Goal: Feedback & Contribution: Submit feedback/report problem

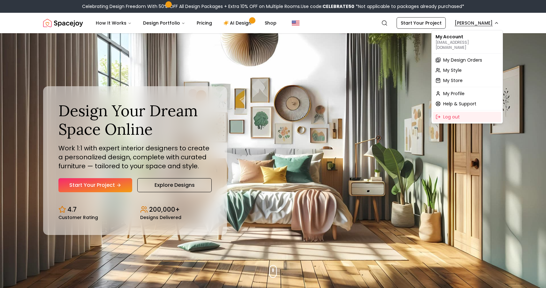
click at [456, 57] on span "My Design Orders" at bounding box center [462, 60] width 39 height 6
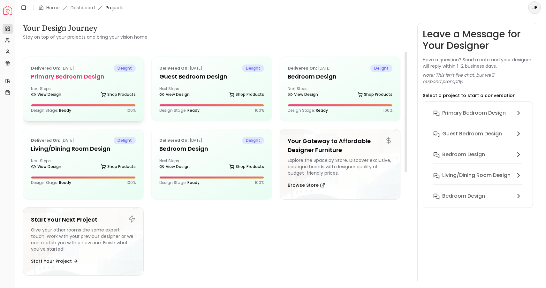
click at [122, 82] on div "Delivered on: Aug 21, 2025 delight Primary Bedroom design Next Steps: View Desi…" at bounding box center [83, 89] width 120 height 64
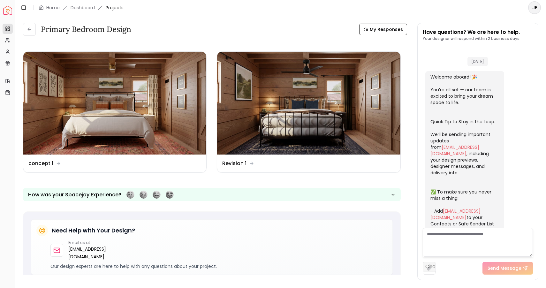
scroll to position [440, 0]
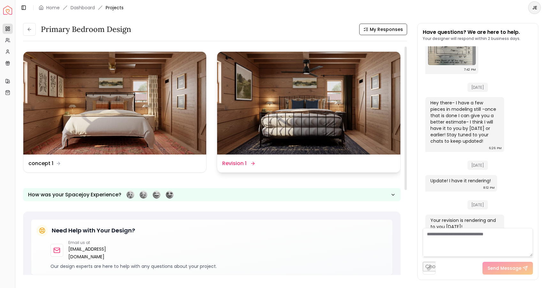
click at [242, 162] on dd "Revision 1" at bounding box center [234, 164] width 24 height 8
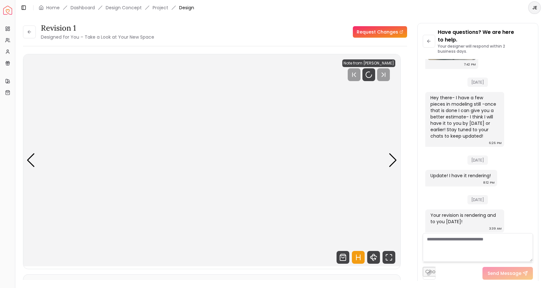
scroll to position [448, 0]
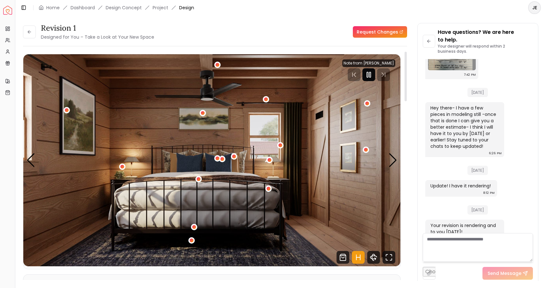
click at [370, 75] on icon "Pause" at bounding box center [369, 75] width 8 height 8
click at [381, 33] on link "Request Changes" at bounding box center [380, 32] width 54 height 12
click at [187, 9] on span "Design" at bounding box center [186, 7] width 15 height 6
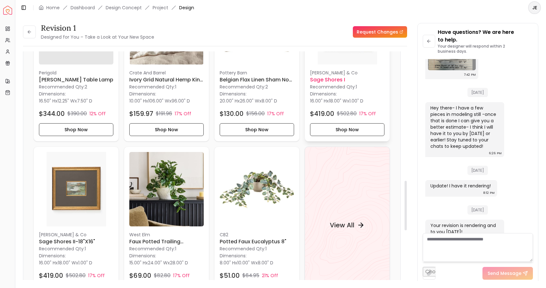
scroll to position [596, 0]
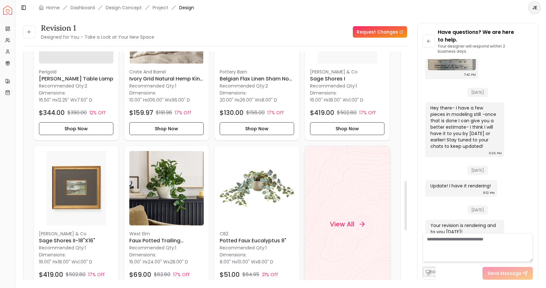
click at [346, 224] on h4 "View All" at bounding box center [342, 224] width 25 height 9
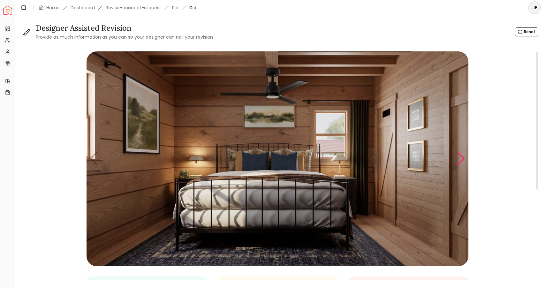
click at [459, 162] on div "Next slide" at bounding box center [461, 159] width 9 height 14
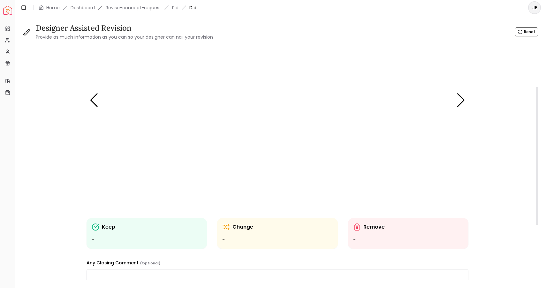
scroll to position [76, 0]
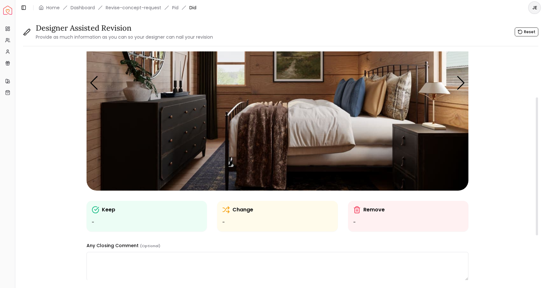
click at [242, 213] on p "Change" at bounding box center [243, 210] width 21 height 8
click at [231, 211] on div "Change" at bounding box center [277, 210] width 110 height 8
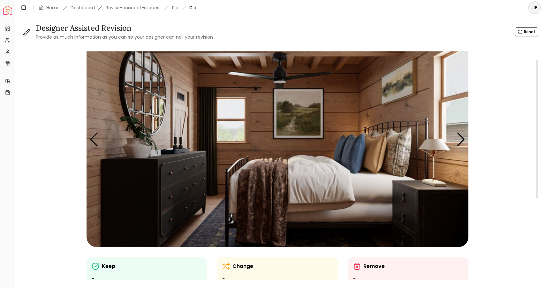
scroll to position [14, 0]
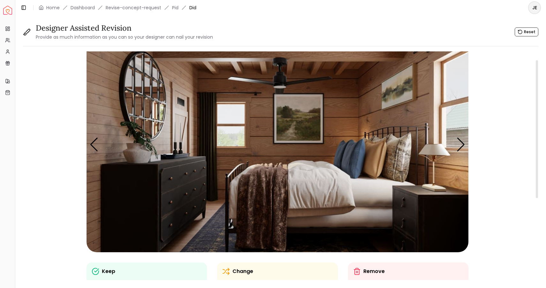
click at [151, 98] on img "2 / 5" at bounding box center [278, 144] width 382 height 215
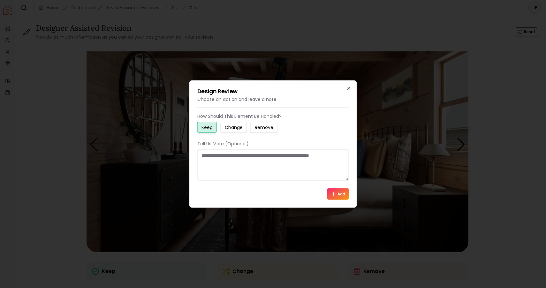
click at [231, 123] on button "Change" at bounding box center [234, 127] width 26 height 11
click at [209, 156] on textarea at bounding box center [273, 165] width 152 height 31
drag, startPoint x: 251, startPoint y: 162, endPoint x: 196, endPoint y: 159, distance: 54.4
click at [196, 159] on div "**********" at bounding box center [273, 144] width 168 height 127
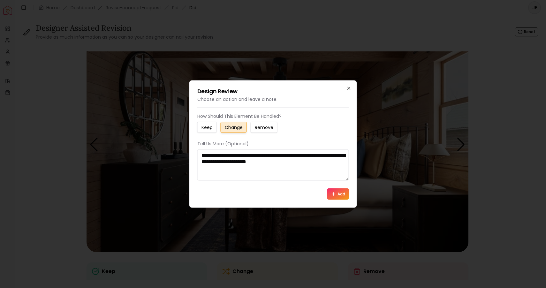
type textarea "**********"
click at [335, 190] on button "Add" at bounding box center [338, 194] width 22 height 12
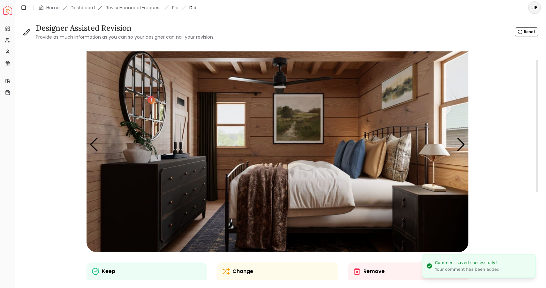
click at [434, 150] on img "2 / 5" at bounding box center [278, 144] width 382 height 215
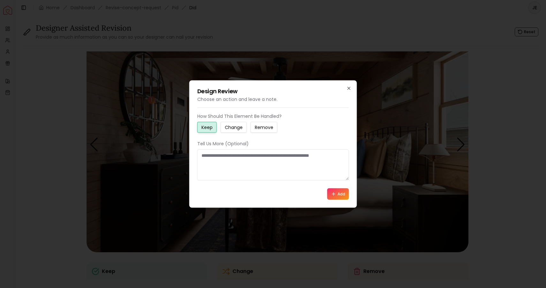
click at [226, 157] on textarea at bounding box center [273, 165] width 152 height 31
type textarea "**********"
click at [337, 196] on button "Add" at bounding box center [338, 194] width 22 height 12
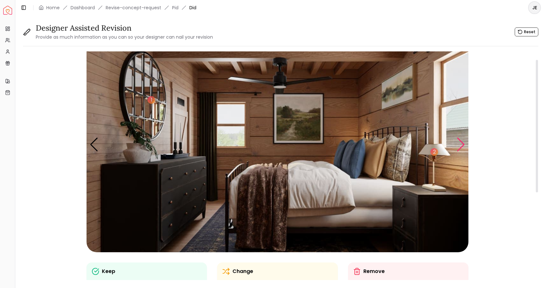
click at [464, 144] on div "Next slide" at bounding box center [461, 145] width 9 height 14
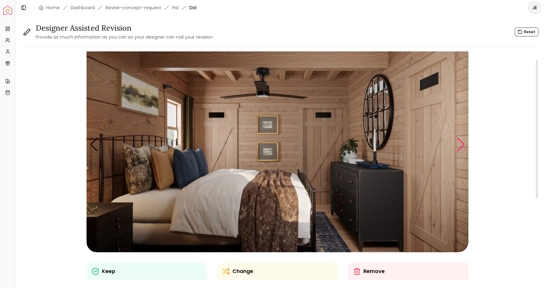
click at [464, 144] on div "Next slide" at bounding box center [461, 145] width 9 height 14
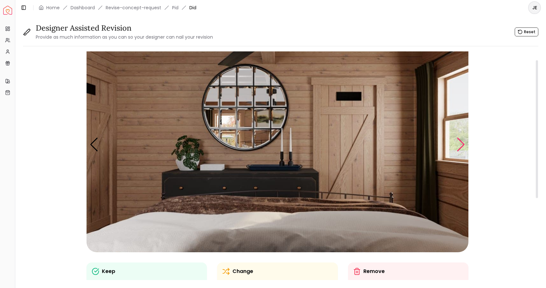
click at [464, 144] on div "Next slide" at bounding box center [461, 145] width 9 height 14
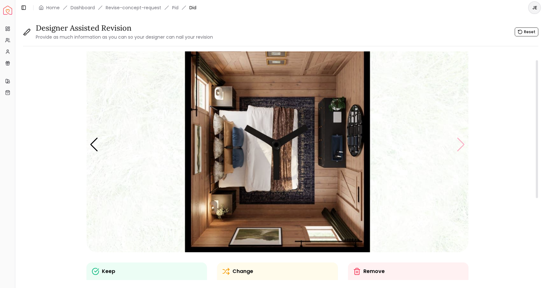
click at [464, 144] on img "5 / 5" at bounding box center [278, 144] width 382 height 215
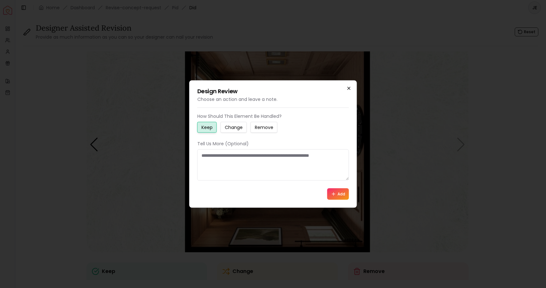
click at [350, 88] on icon "button" at bounding box center [349, 88] width 5 height 5
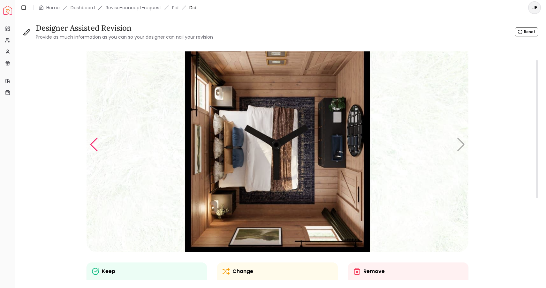
click at [91, 146] on div "Previous slide" at bounding box center [94, 145] width 9 height 14
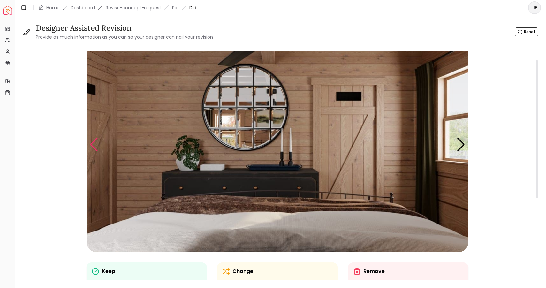
click at [91, 146] on div "Previous slide" at bounding box center [94, 145] width 9 height 14
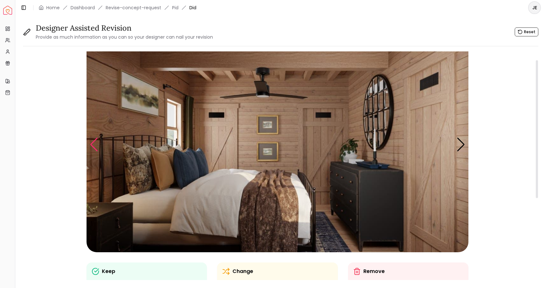
click at [91, 146] on div "Previous slide" at bounding box center [94, 145] width 9 height 14
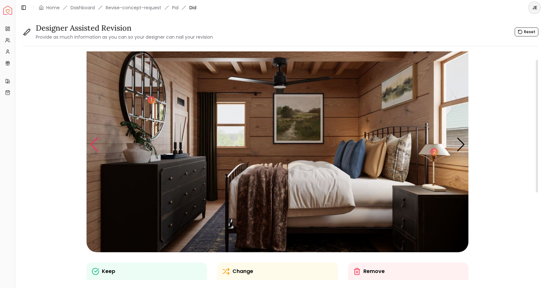
click at [91, 146] on div "Previous slide" at bounding box center [94, 145] width 9 height 14
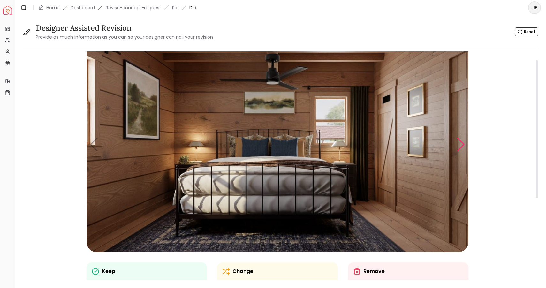
click at [461, 145] on div "Next slide" at bounding box center [461, 145] width 9 height 14
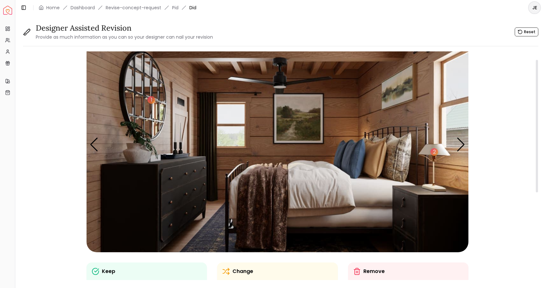
click at [105, 274] on p "Keep" at bounding box center [108, 272] width 13 height 8
click at [142, 201] on img "2 / 5" at bounding box center [278, 144] width 382 height 215
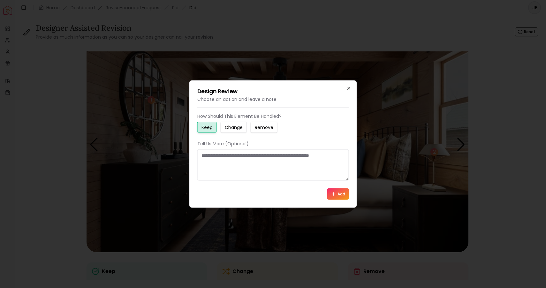
click at [209, 157] on textarea at bounding box center [273, 165] width 152 height 31
type textarea "**********"
click at [339, 195] on button "Add" at bounding box center [338, 194] width 22 height 12
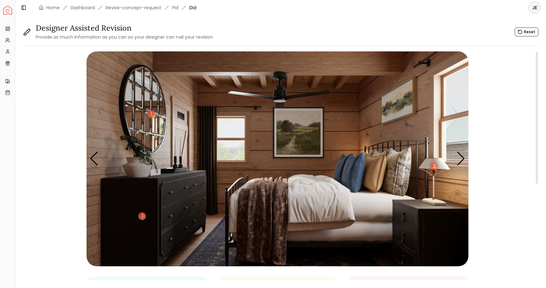
scroll to position [0, 0]
click at [90, 162] on div "Previous slide" at bounding box center [94, 159] width 9 height 14
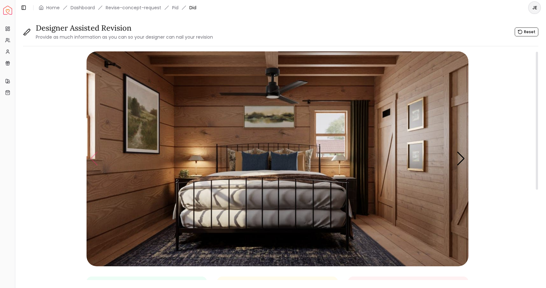
click at [90, 162] on img "1 / 5" at bounding box center [278, 158] width 382 height 215
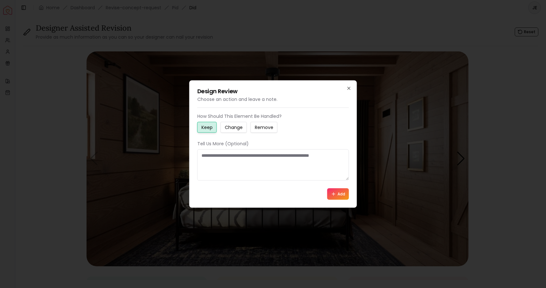
click at [350, 86] on div "Design Review Choose an action and leave a note. How Should This Element Be Han…" at bounding box center [273, 144] width 168 height 127
click at [349, 87] on icon "button" at bounding box center [349, 88] width 5 height 5
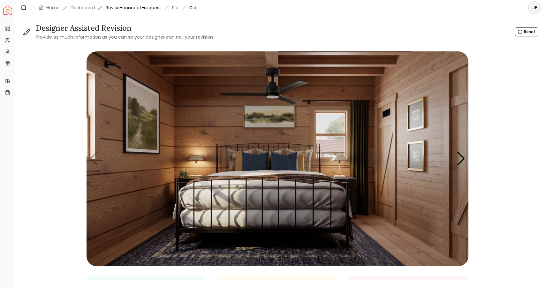
click at [113, 7] on link "Revise-concept-request" at bounding box center [134, 7] width 56 height 6
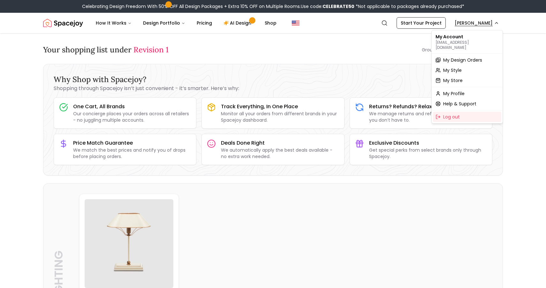
click at [468, 57] on span "My Design Orders" at bounding box center [462, 60] width 39 height 6
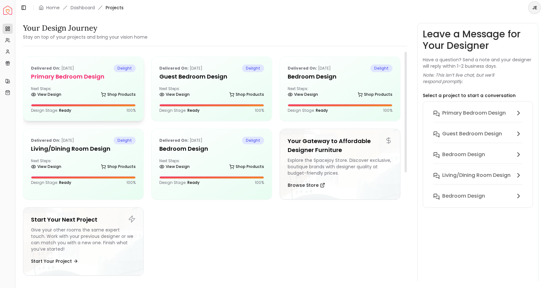
click at [117, 84] on div "Delivered on: Aug 21, 2025 delight Primary Bedroom design Next Steps: View Desi…" at bounding box center [83, 89] width 120 height 64
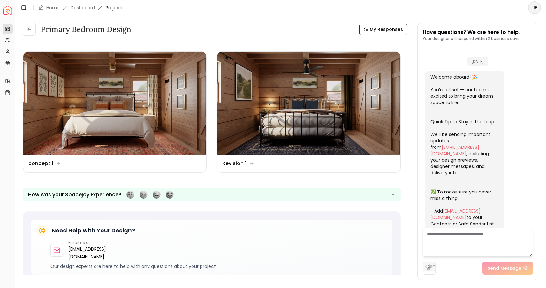
scroll to position [440, 0]
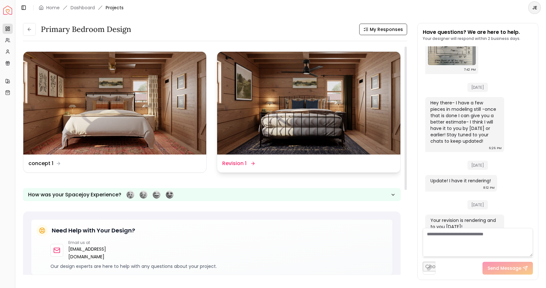
click at [252, 108] on img at bounding box center [308, 103] width 183 height 103
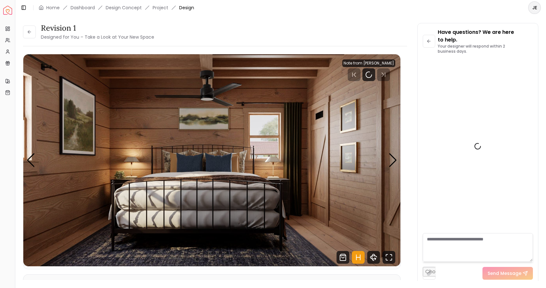
scroll to position [448, 0]
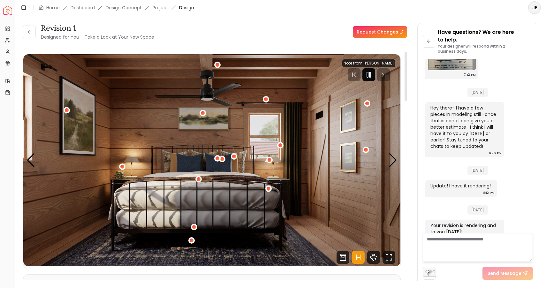
click at [370, 76] on icon "Pause" at bounding box center [369, 75] width 8 height 8
click at [379, 31] on link "Request Changes" at bounding box center [380, 32] width 54 height 12
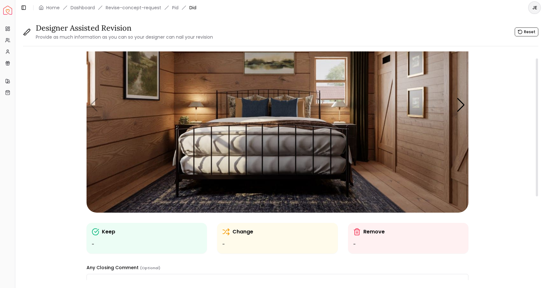
scroll to position [7, 0]
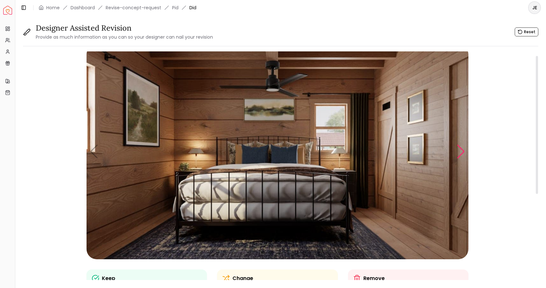
click at [461, 153] on div "Next slide" at bounding box center [461, 152] width 9 height 14
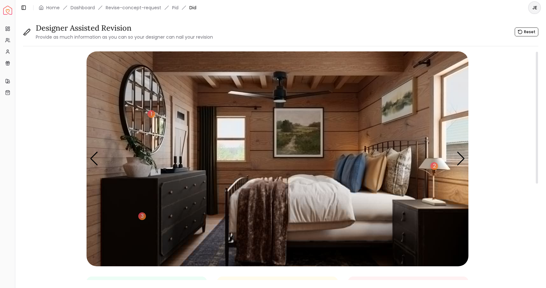
scroll to position [0, 0]
click at [457, 160] on div "Next slide" at bounding box center [461, 159] width 9 height 14
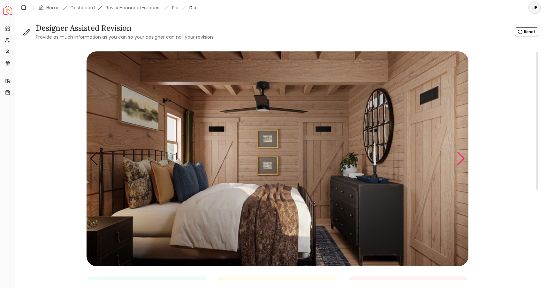
click at [460, 158] on div "Next slide" at bounding box center [461, 159] width 9 height 14
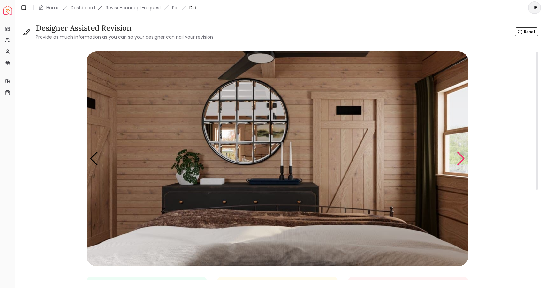
click at [460, 158] on div "Next slide" at bounding box center [461, 159] width 9 height 14
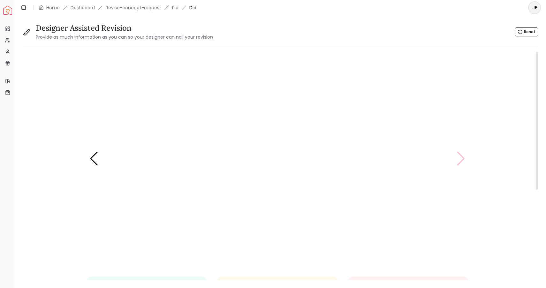
click at [460, 158] on img "5 / 5" at bounding box center [278, 158] width 382 height 215
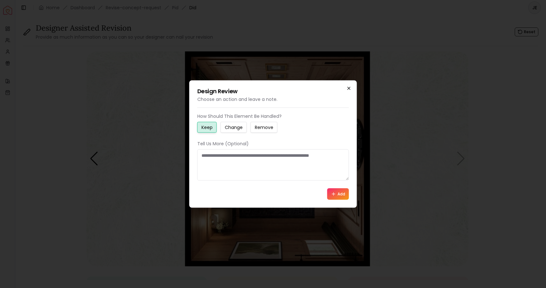
click at [349, 88] on icon "button" at bounding box center [349, 88] width 5 height 5
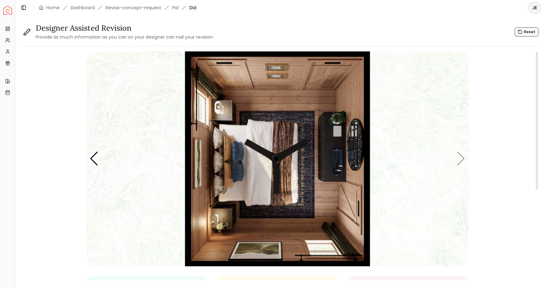
click at [462, 159] on img "5 / 5" at bounding box center [278, 158] width 382 height 215
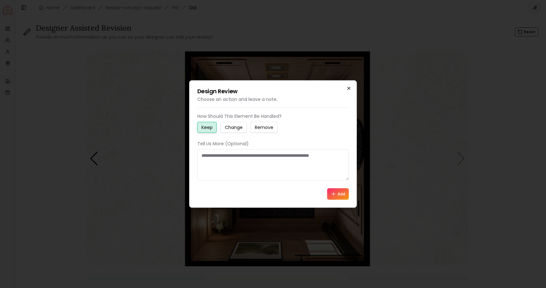
click at [349, 88] on icon "button" at bounding box center [349, 88] width 5 height 5
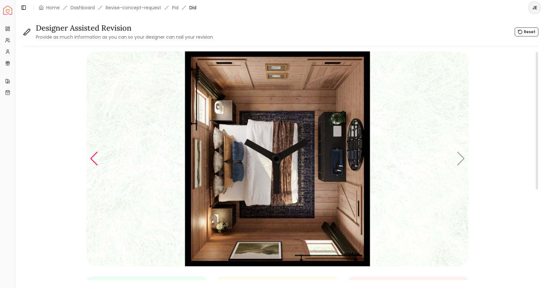
click at [92, 159] on div "Previous slide" at bounding box center [94, 159] width 9 height 14
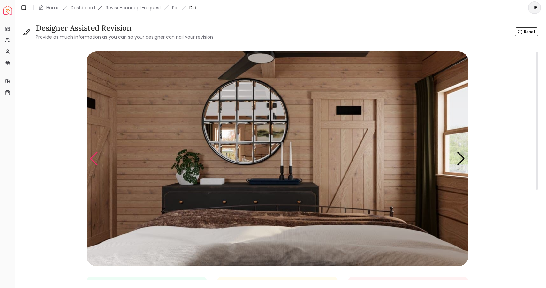
click at [92, 159] on div "Previous slide" at bounding box center [94, 159] width 9 height 14
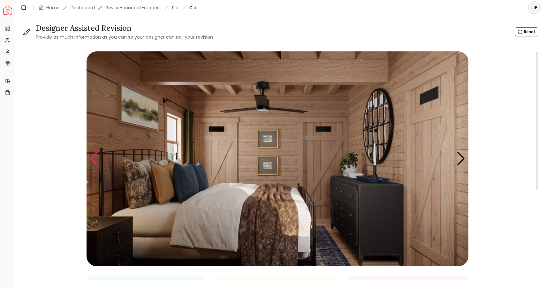
click at [92, 159] on div "Previous slide" at bounding box center [94, 159] width 9 height 14
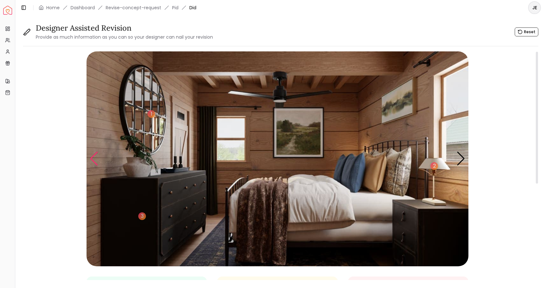
click at [92, 159] on div "Previous slide" at bounding box center [94, 159] width 9 height 14
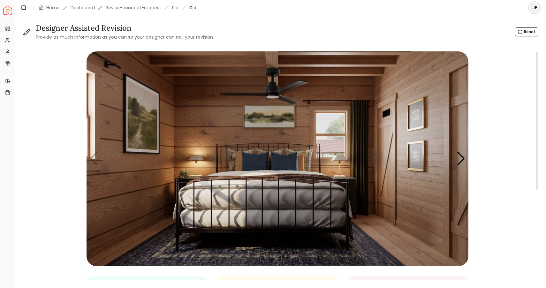
click at [92, 161] on img "1 / 5" at bounding box center [278, 158] width 382 height 215
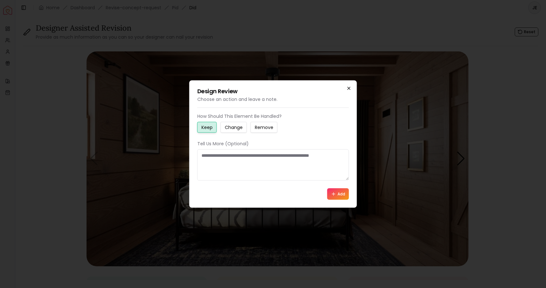
click at [350, 88] on icon "button" at bounding box center [349, 88] width 5 height 5
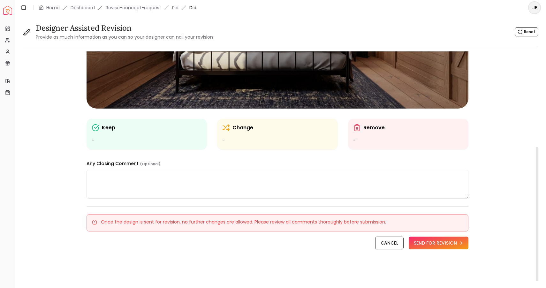
scroll to position [158, 0]
click at [449, 242] on button "SEND FOR REVISION" at bounding box center [439, 243] width 60 height 13
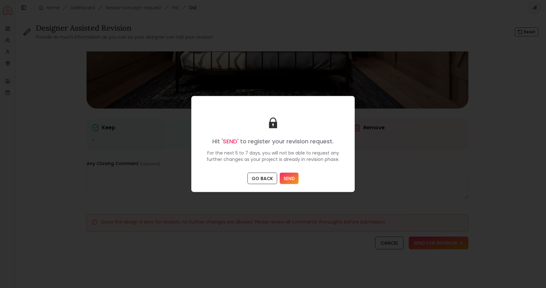
click at [295, 178] on button "SEND" at bounding box center [289, 179] width 19 height 12
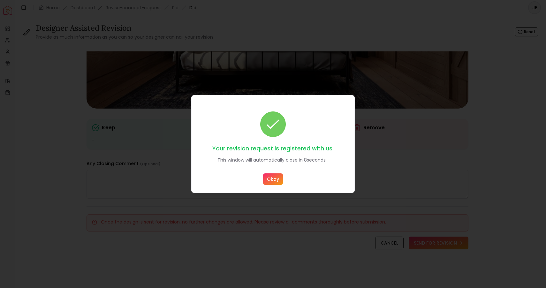
click at [275, 180] on button "Okay" at bounding box center [273, 179] width 20 height 12
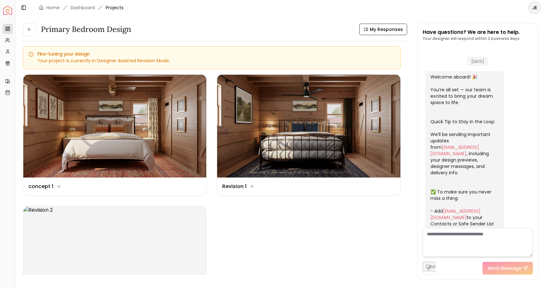
scroll to position [440, 0]
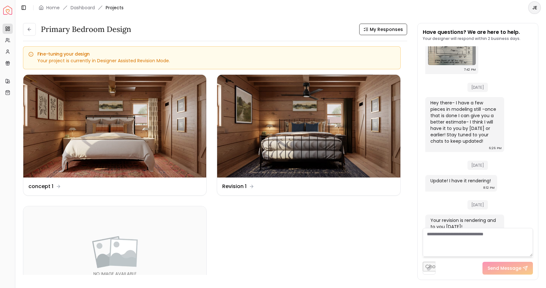
click at [113, 7] on span "Projects" at bounding box center [115, 7] width 18 height 6
click at [82, 7] on link "Dashboard" at bounding box center [83, 7] width 24 height 6
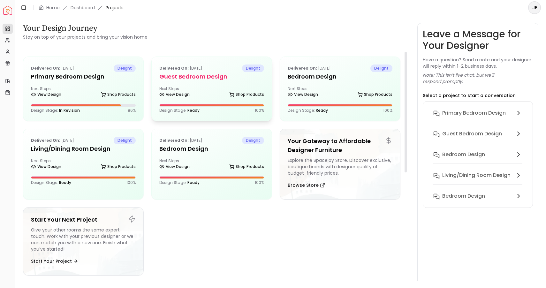
click at [190, 82] on div "Delivered on: Aug 21, 2025 delight Guest Bedroom design Next Steps: View Design…" at bounding box center [212, 89] width 120 height 64
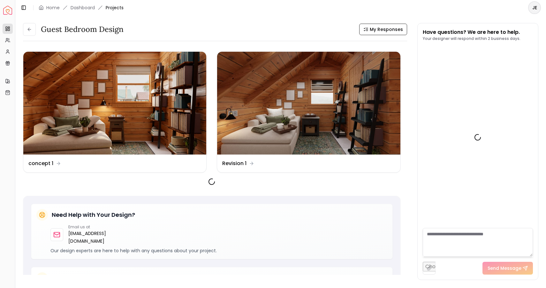
scroll to position [190, 0]
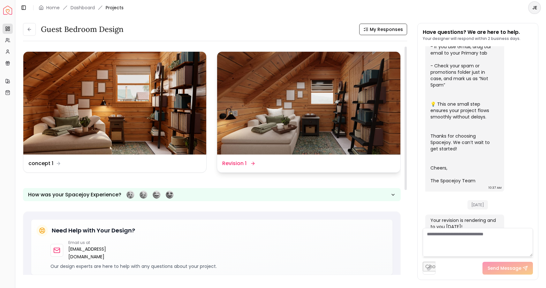
click at [235, 161] on dd "Revision 1" at bounding box center [234, 164] width 24 height 8
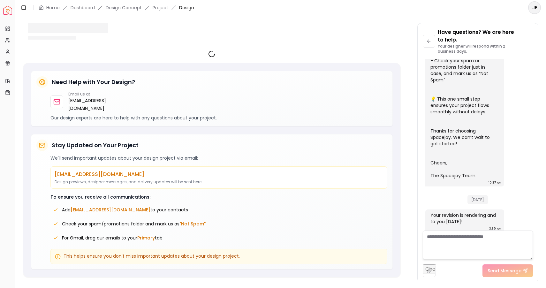
scroll to position [198, 0]
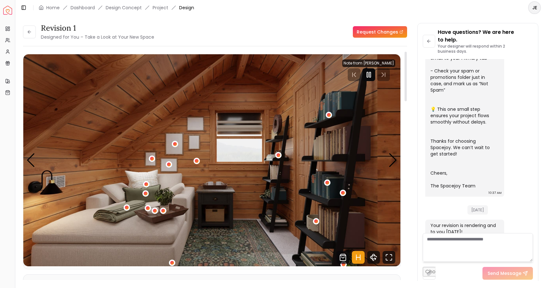
click at [369, 75] on icon "Pause" at bounding box center [369, 75] width 8 height 8
click at [391, 165] on div "Next slide" at bounding box center [393, 160] width 9 height 14
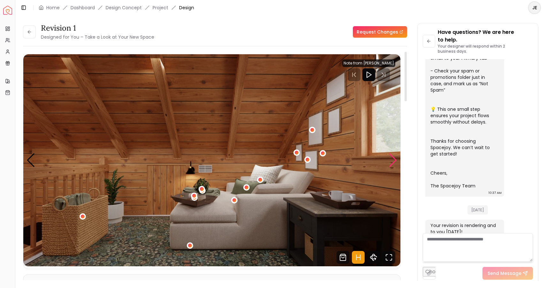
click at [391, 163] on div "Next slide" at bounding box center [393, 160] width 9 height 14
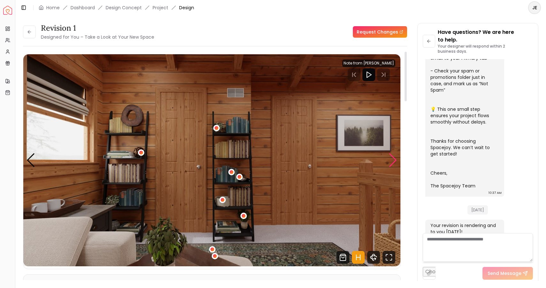
click at [391, 163] on div "Next slide" at bounding box center [393, 160] width 9 height 14
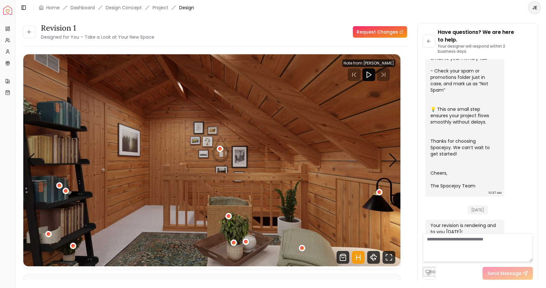
click at [186, 8] on span "Design" at bounding box center [186, 7] width 15 height 6
click at [163, 8] on link "Project" at bounding box center [161, 7] width 16 height 6
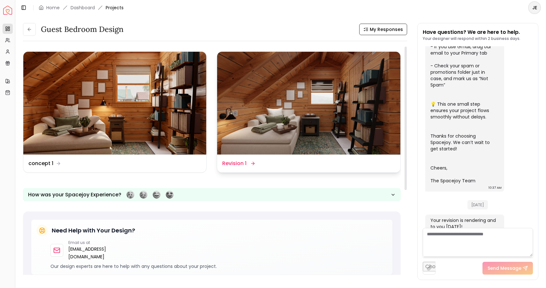
click at [233, 164] on dd "Revision 1" at bounding box center [234, 164] width 24 height 8
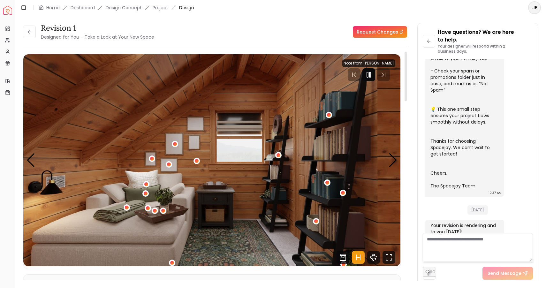
click at [371, 76] on rect "Pause" at bounding box center [370, 74] width 1 height 5
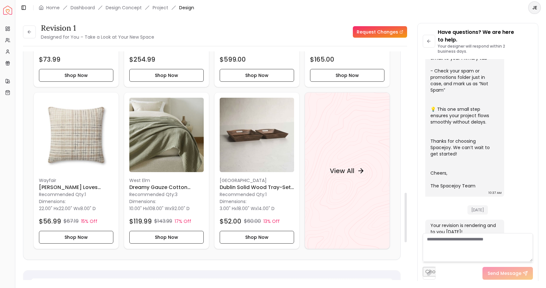
scroll to position [651, 0]
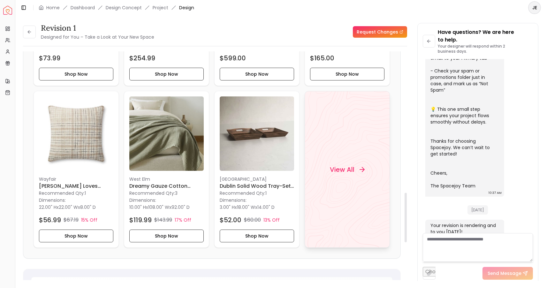
click at [346, 169] on h4 "View All" at bounding box center [342, 169] width 25 height 9
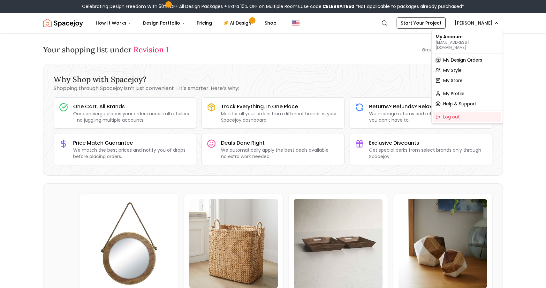
click at [449, 57] on span "My Design Orders" at bounding box center [462, 60] width 39 height 6
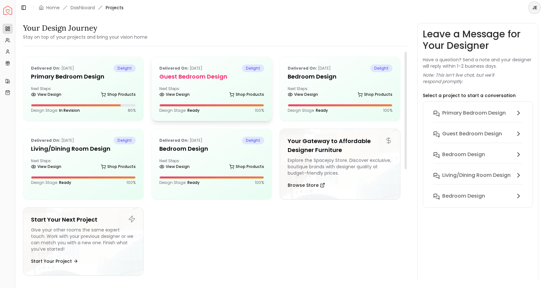
click at [201, 88] on div "Next Steps: View Design Shop Products" at bounding box center [211, 92] width 105 height 13
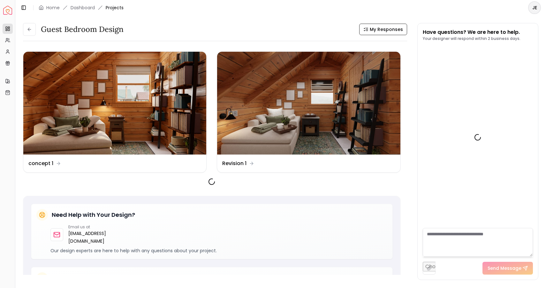
scroll to position [190, 0]
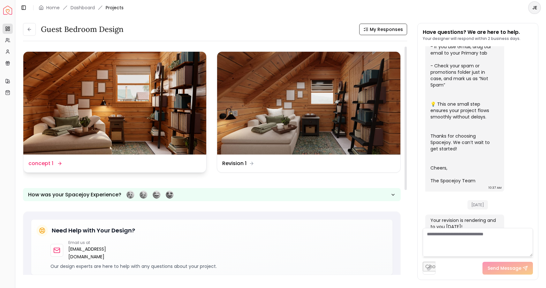
click at [117, 131] on img at bounding box center [114, 103] width 183 height 103
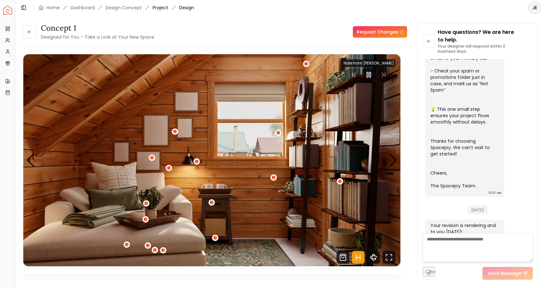
click at [158, 6] on link "Project" at bounding box center [161, 7] width 16 height 6
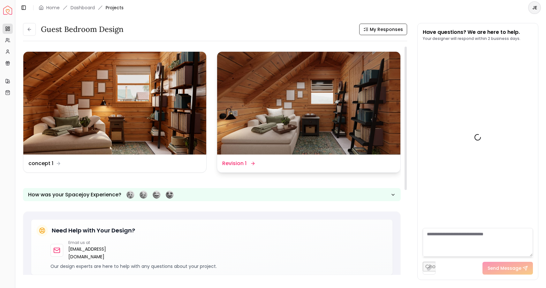
scroll to position [190, 0]
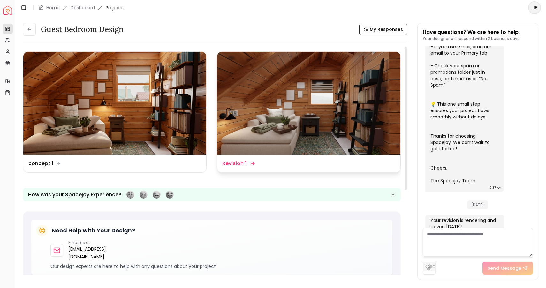
click at [318, 134] on img at bounding box center [308, 103] width 183 height 103
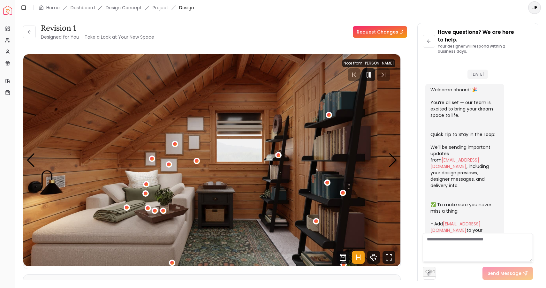
scroll to position [198, 0]
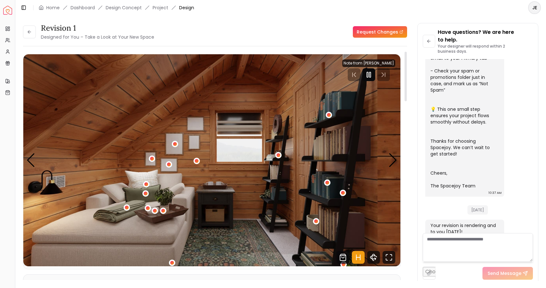
click at [368, 79] on div at bounding box center [369, 74] width 13 height 13
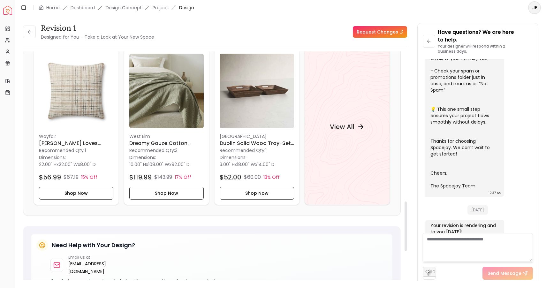
scroll to position [695, 0]
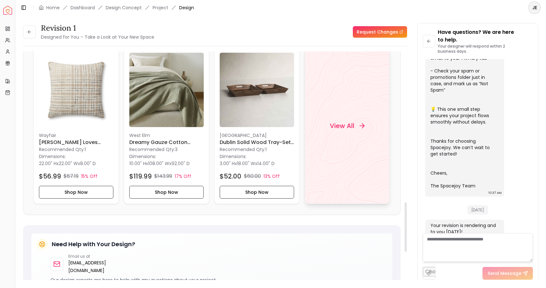
click at [343, 127] on h4 "View All" at bounding box center [342, 125] width 25 height 9
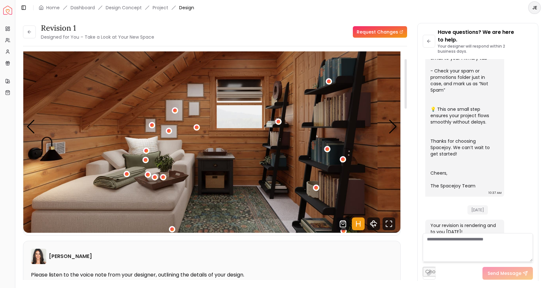
scroll to position [33, 0]
click at [29, 32] on icon at bounding box center [29, 31] width 5 height 5
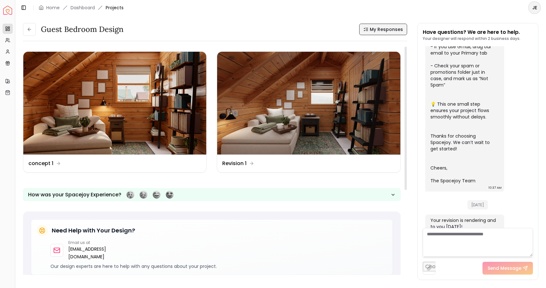
click at [375, 29] on span "My Responses" at bounding box center [386, 29] width 33 height 6
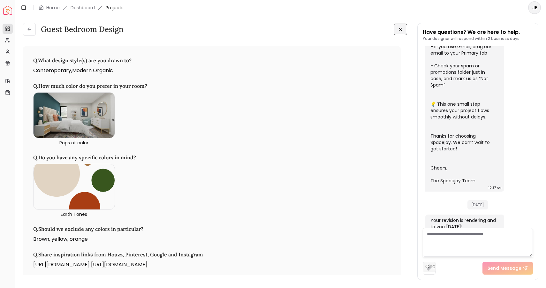
click at [402, 28] on icon at bounding box center [400, 29] width 5 height 5
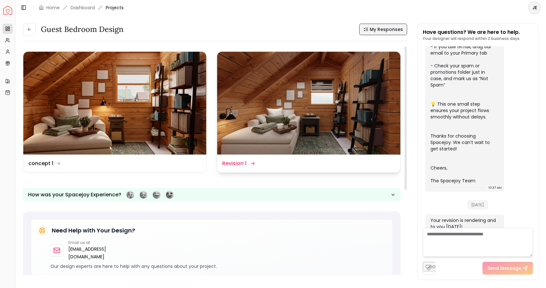
click at [338, 106] on img at bounding box center [308, 103] width 183 height 103
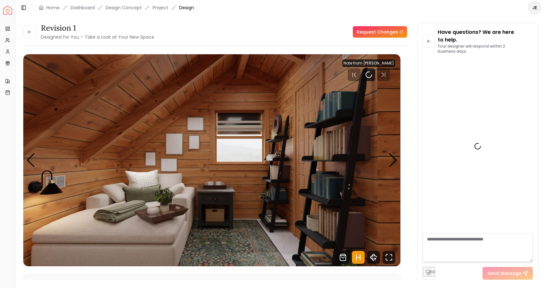
scroll to position [198, 0]
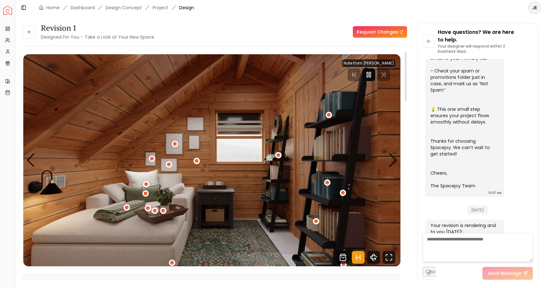
click at [375, 72] on div at bounding box center [369, 74] width 13 height 13
click at [374, 34] on link "Request Changes" at bounding box center [380, 32] width 54 height 12
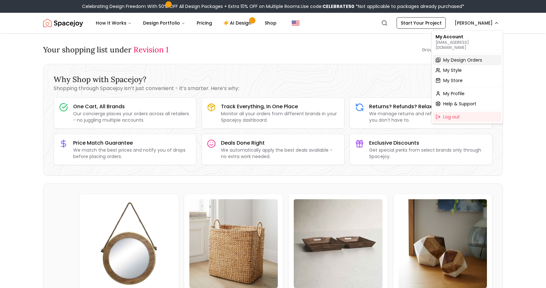
click at [467, 57] on span "My Design Orders" at bounding box center [462, 60] width 39 height 6
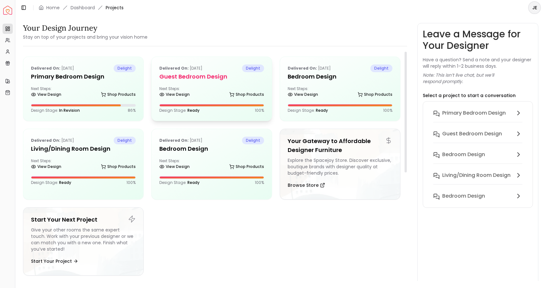
click at [227, 84] on div "Delivered on: [DATE] delight Guest Bedroom design Next Steps: View Design Shop …" at bounding box center [212, 89] width 120 height 64
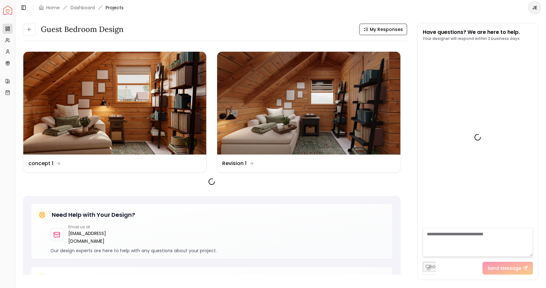
scroll to position [190, 0]
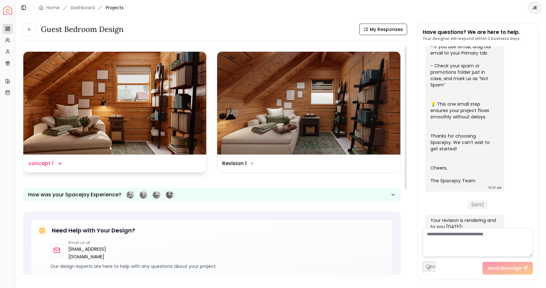
click at [104, 166] on div "Design Name concept 1" at bounding box center [114, 164] width 173 height 8
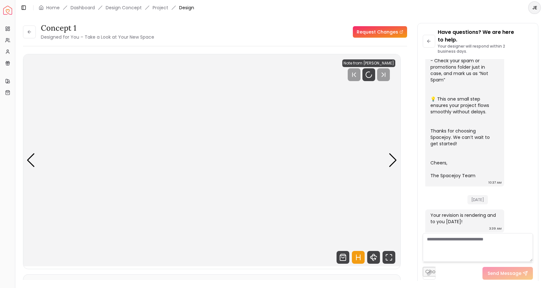
scroll to position [198, 0]
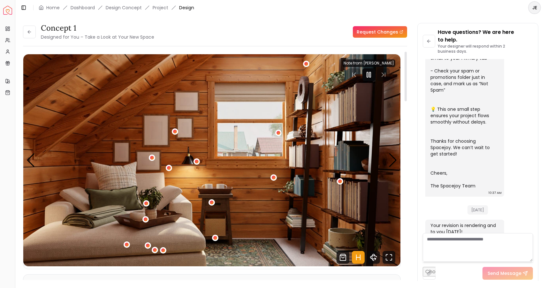
click at [367, 76] on icon "Pause" at bounding box center [369, 75] width 8 height 8
click at [394, 159] on div "Next slide" at bounding box center [393, 160] width 9 height 14
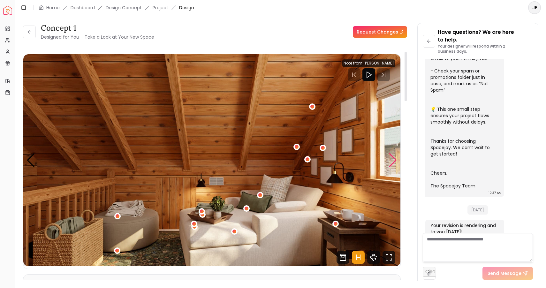
click at [394, 159] on div "Next slide" at bounding box center [393, 160] width 9 height 14
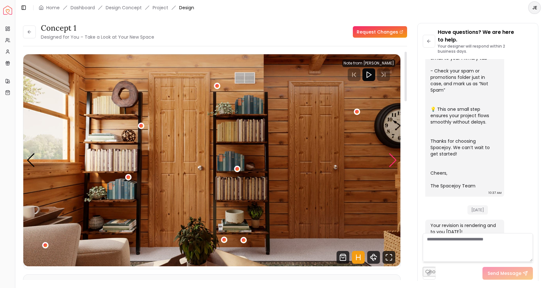
click at [394, 159] on div "Next slide" at bounding box center [393, 160] width 9 height 14
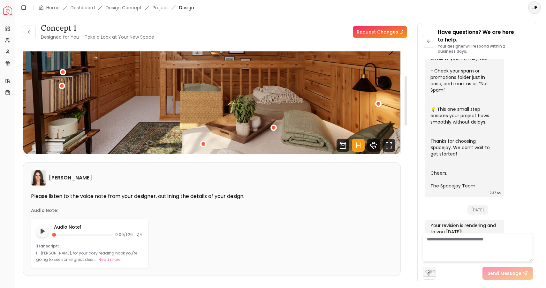
scroll to position [112, 0]
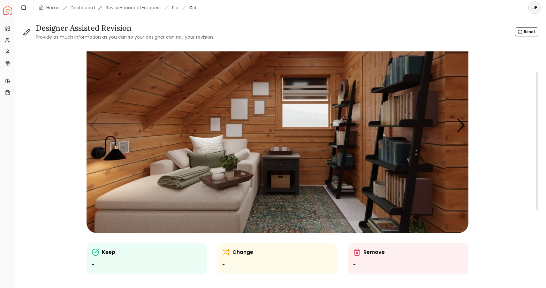
scroll to position [30, 0]
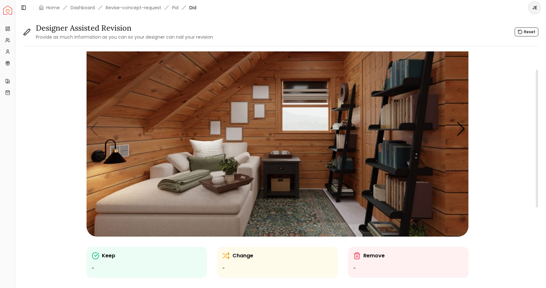
click at [278, 155] on img "1 / 5" at bounding box center [278, 129] width 382 height 215
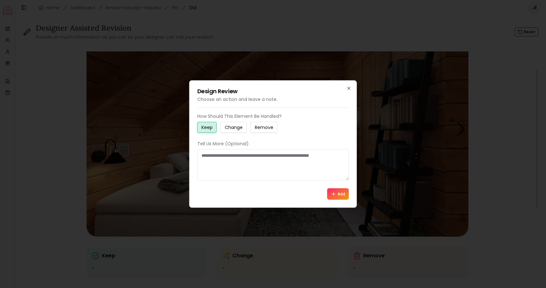
click at [237, 130] on small "Change" at bounding box center [234, 127] width 18 height 6
click at [224, 155] on textarea at bounding box center [273, 165] width 152 height 31
type textarea "**********"
click at [339, 194] on button "Add" at bounding box center [338, 194] width 22 height 12
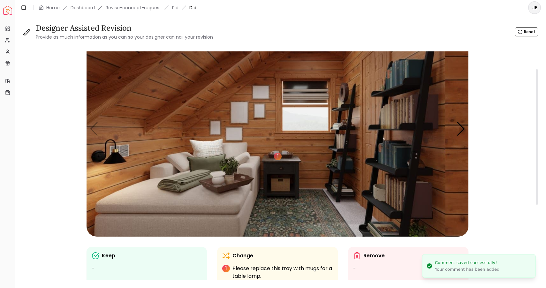
click at [117, 158] on img "1 / 5" at bounding box center [278, 129] width 382 height 215
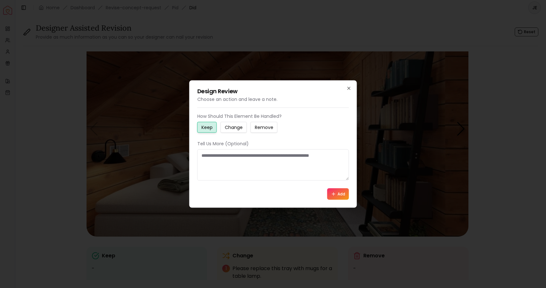
click at [266, 128] on small "Remove" at bounding box center [264, 127] width 19 height 6
click at [206, 156] on textarea at bounding box center [273, 165] width 152 height 31
drag, startPoint x: 312, startPoint y: 154, endPoint x: 315, endPoint y: 180, distance: 26.7
click at [312, 154] on textarea "**********" at bounding box center [273, 165] width 152 height 31
type textarea "**********"
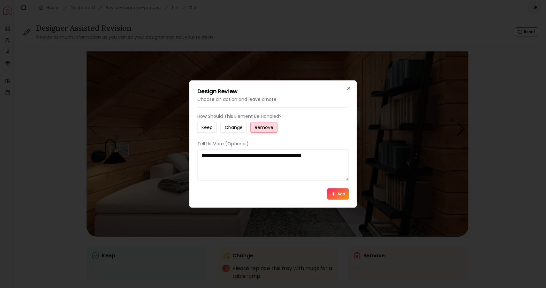
click at [339, 194] on button "Add" at bounding box center [338, 194] width 22 height 12
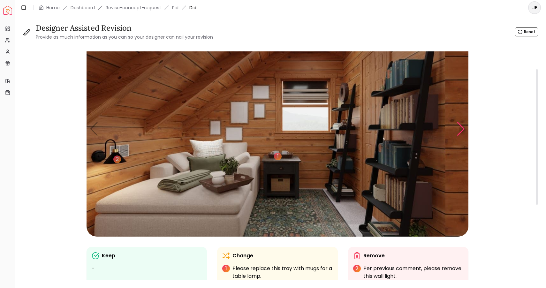
click at [462, 131] on div "Next slide" at bounding box center [461, 129] width 9 height 14
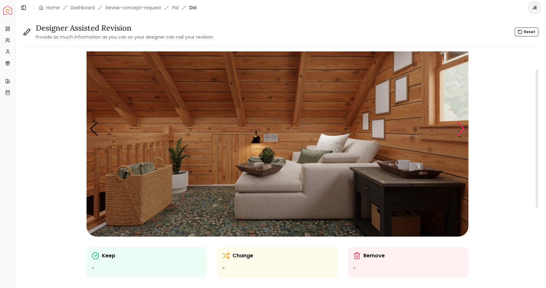
click at [462, 131] on div "Next slide" at bounding box center [461, 129] width 9 height 14
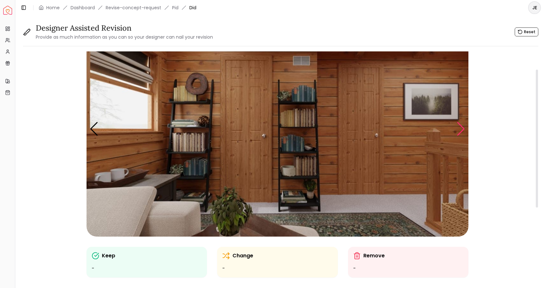
click at [462, 131] on div "Next slide" at bounding box center [461, 129] width 9 height 14
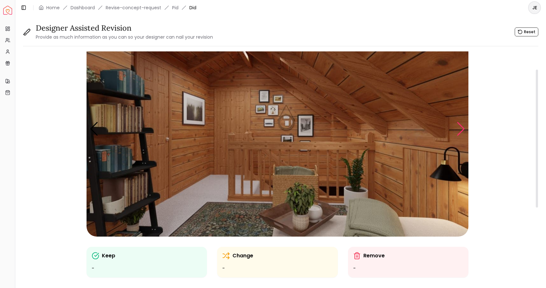
click at [462, 131] on div "Next slide" at bounding box center [461, 129] width 9 height 14
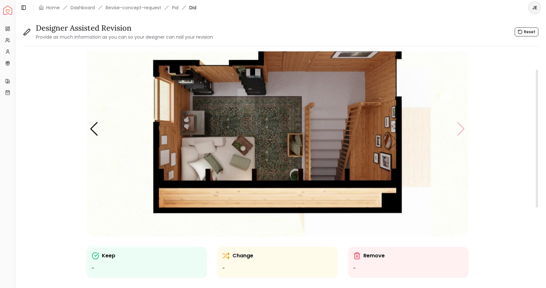
click at [462, 131] on img "5 / 5" at bounding box center [278, 129] width 382 height 215
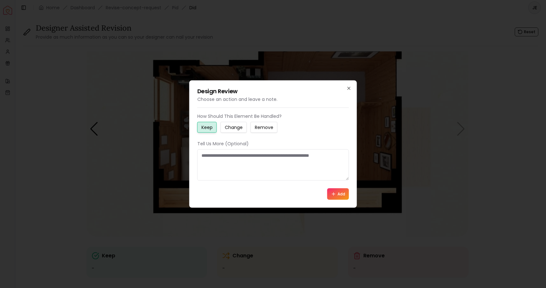
click at [352, 87] on div "Design Review Choose an action and leave a note. How Should This Element Be Han…" at bounding box center [273, 144] width 168 height 127
click at [348, 86] on icon "button" at bounding box center [349, 88] width 5 height 5
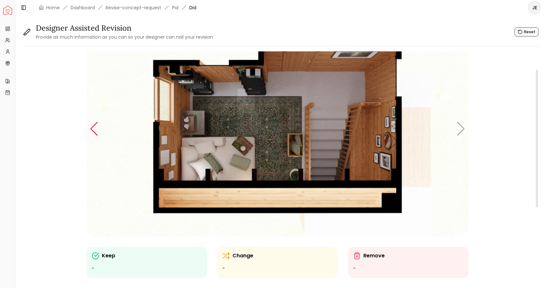
click at [95, 131] on div "Previous slide" at bounding box center [94, 129] width 9 height 14
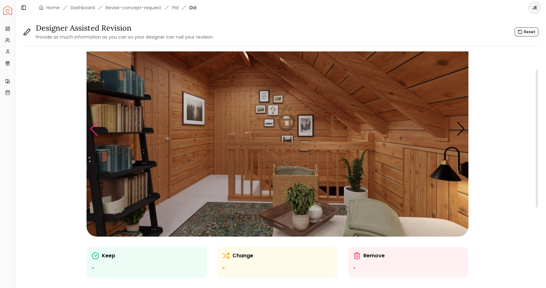
click at [95, 131] on div "Previous slide" at bounding box center [94, 129] width 9 height 14
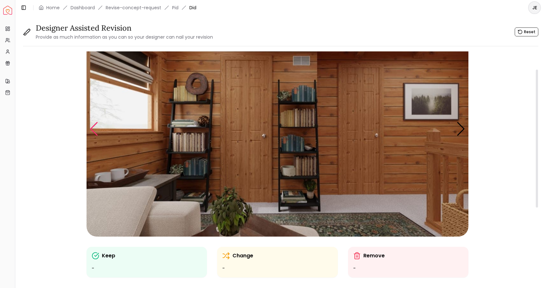
click at [95, 131] on div "Previous slide" at bounding box center [94, 129] width 9 height 14
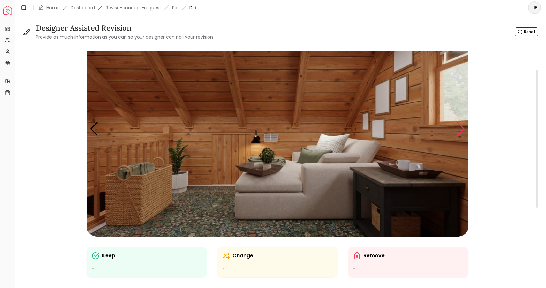
click at [461, 132] on div "Next slide" at bounding box center [461, 129] width 9 height 14
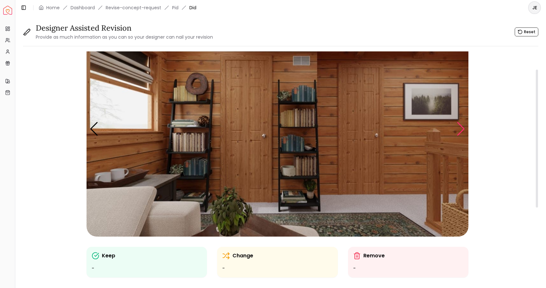
click at [461, 132] on div "Next slide" at bounding box center [461, 129] width 9 height 14
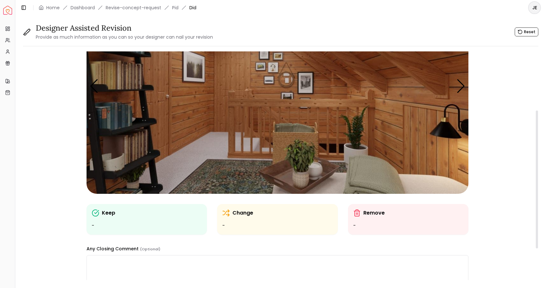
scroll to position [59, 0]
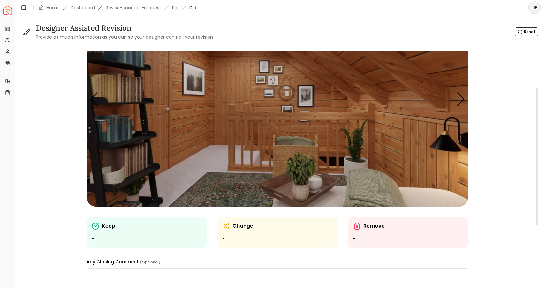
click at [96, 90] on img "4 / 5" at bounding box center [278, 99] width 382 height 215
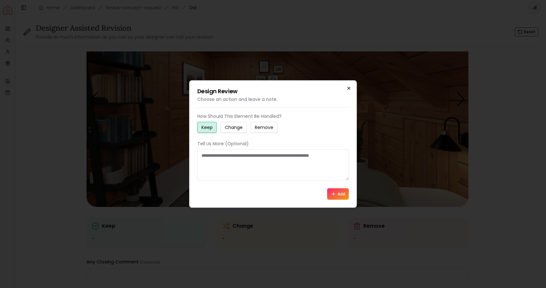
click at [349, 89] on icon "button" at bounding box center [349, 88] width 5 height 5
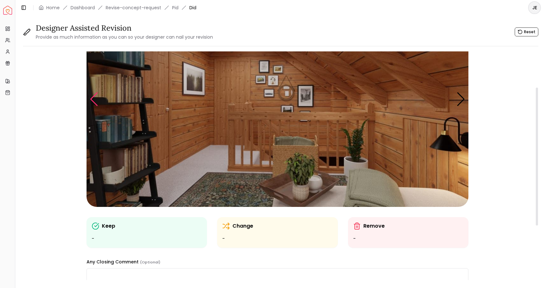
click at [94, 99] on div "Previous slide" at bounding box center [94, 99] width 9 height 14
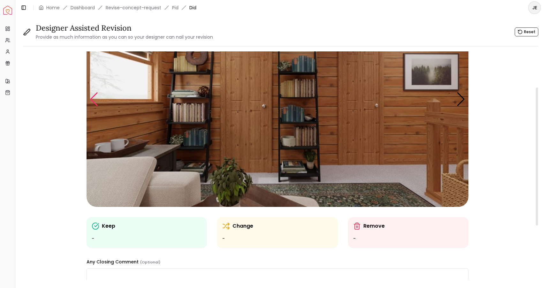
click at [94, 99] on div "Previous slide" at bounding box center [94, 99] width 9 height 14
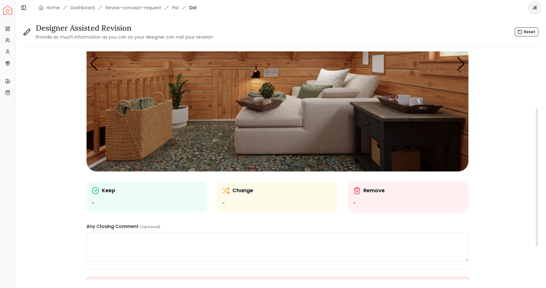
scroll to position [94, 0]
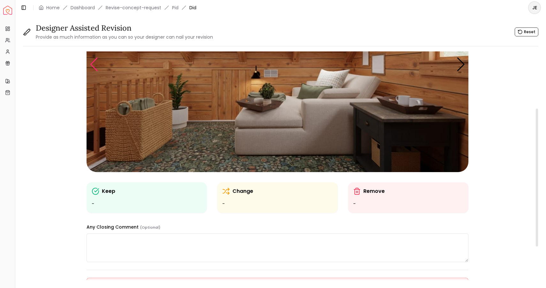
click at [96, 69] on div "Previous slide" at bounding box center [94, 65] width 9 height 14
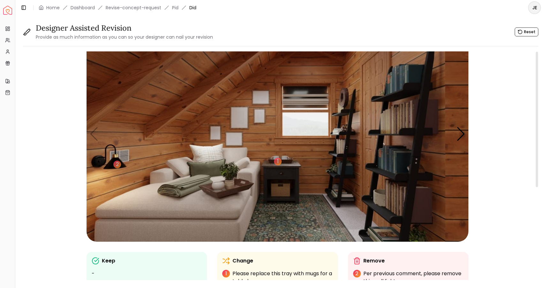
scroll to position [0, 0]
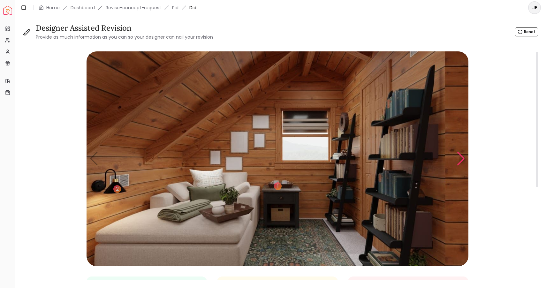
click at [460, 160] on div "Next slide" at bounding box center [461, 159] width 9 height 14
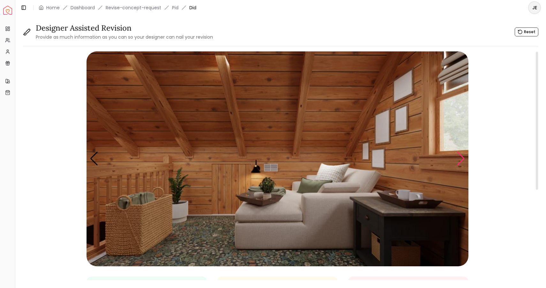
click at [460, 160] on div "Next slide" at bounding box center [461, 159] width 9 height 14
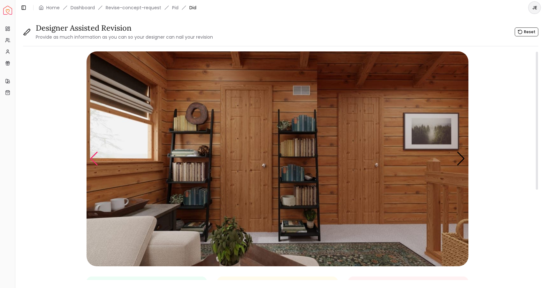
click at [95, 157] on div "Previous slide" at bounding box center [94, 159] width 9 height 14
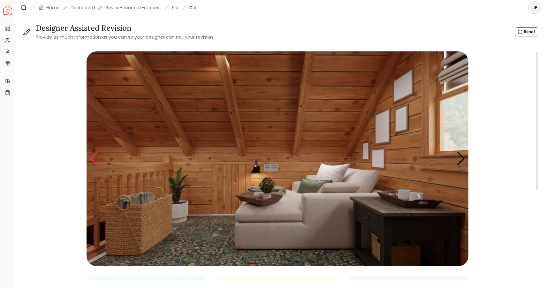
click at [92, 159] on div "Previous slide" at bounding box center [94, 159] width 9 height 14
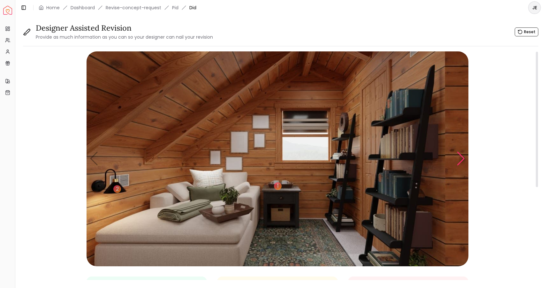
click at [458, 161] on div "Next slide" at bounding box center [461, 159] width 9 height 14
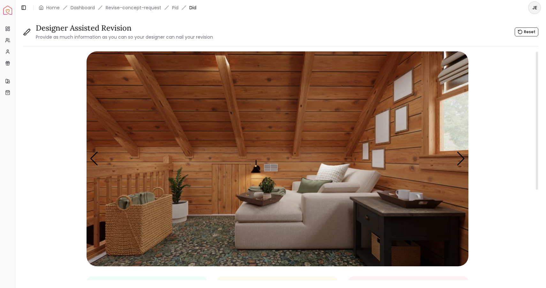
click at [178, 209] on img "2 / 5" at bounding box center [278, 158] width 382 height 215
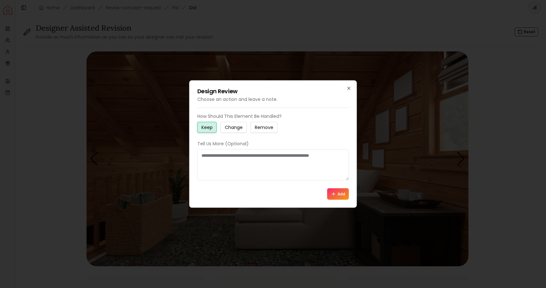
click at [235, 127] on small "Change" at bounding box center [234, 127] width 18 height 6
click at [201, 158] on textarea at bounding box center [273, 165] width 152 height 31
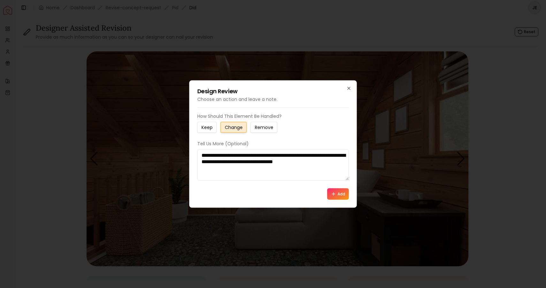
click at [319, 161] on textarea "**********" at bounding box center [273, 165] width 152 height 31
click at [344, 161] on textarea "**********" at bounding box center [273, 165] width 152 height 31
type textarea "**********"
click at [337, 193] on button "Add" at bounding box center [338, 194] width 22 height 12
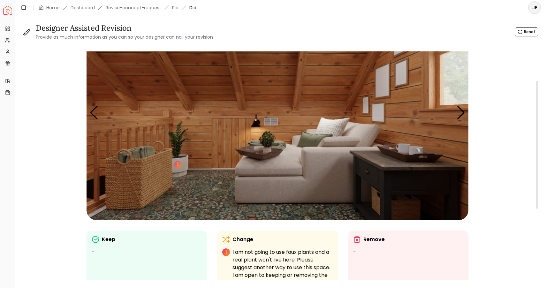
scroll to position [55, 0]
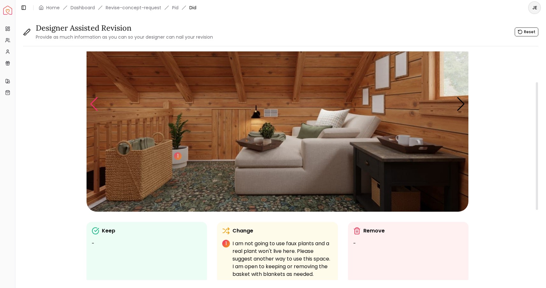
click at [94, 104] on div "Previous slide" at bounding box center [94, 104] width 9 height 14
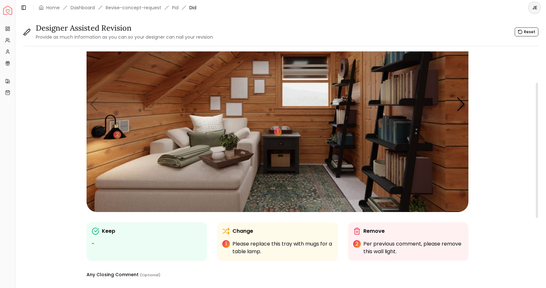
scroll to position [52, 0]
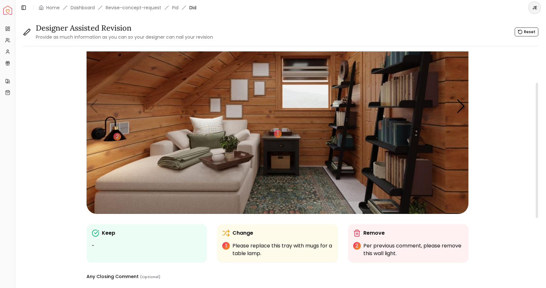
click at [280, 196] on img "1 / 5" at bounding box center [278, 106] width 382 height 215
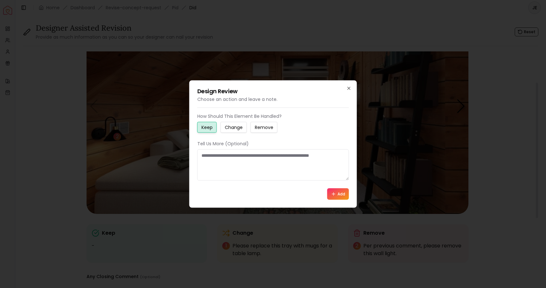
click at [231, 127] on small "Change" at bounding box center [234, 127] width 18 height 6
click at [200, 158] on textarea at bounding box center [273, 165] width 152 height 31
drag, startPoint x: 221, startPoint y: 155, endPoint x: 341, endPoint y: 159, distance: 120.2
click at [341, 159] on textarea "**********" at bounding box center [273, 165] width 152 height 31
click at [263, 154] on textarea "**********" at bounding box center [273, 165] width 152 height 31
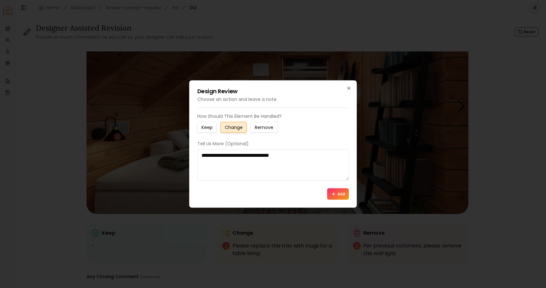
click at [301, 154] on textarea "**********" at bounding box center [273, 165] width 152 height 31
click at [205, 161] on textarea "**********" at bounding box center [273, 165] width 152 height 31
click at [245, 161] on textarea "**********" at bounding box center [273, 165] width 152 height 31
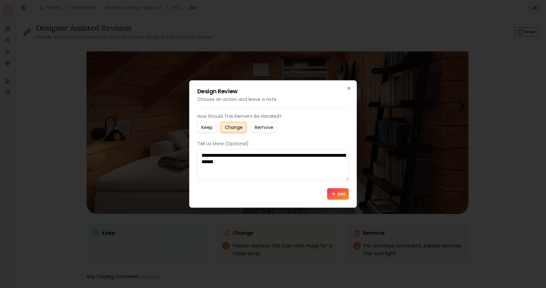
click at [274, 163] on textarea "**********" at bounding box center [273, 165] width 152 height 31
click at [255, 173] on textarea "**********" at bounding box center [273, 165] width 152 height 31
type textarea "**********"
click at [341, 194] on button "Add" at bounding box center [338, 194] width 22 height 12
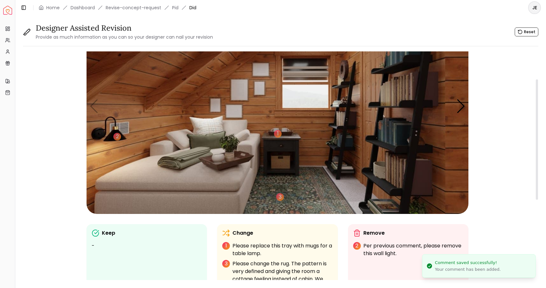
click at [196, 142] on img "1 / 5" at bounding box center [278, 106] width 382 height 215
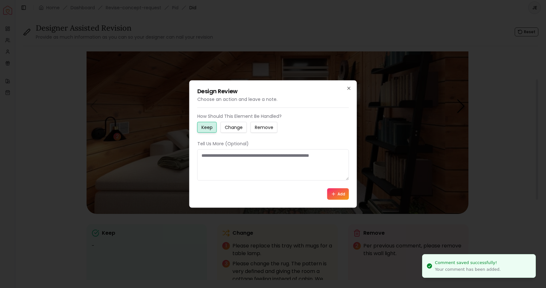
click at [234, 127] on small "Change" at bounding box center [234, 127] width 18 height 6
click at [208, 157] on textarea at bounding box center [273, 165] width 152 height 31
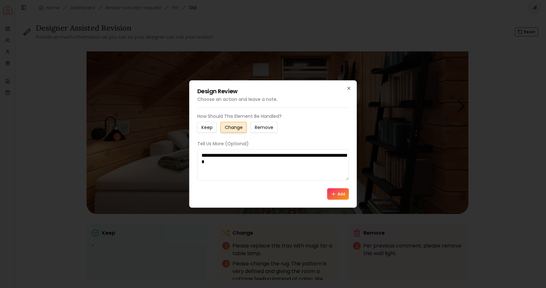
drag, startPoint x: 268, startPoint y: 162, endPoint x: 192, endPoint y: 164, distance: 75.7
click at [192, 164] on div "**********" at bounding box center [273, 144] width 168 height 127
type textarea "**********"
click at [334, 194] on icon at bounding box center [333, 194] width 3 height 0
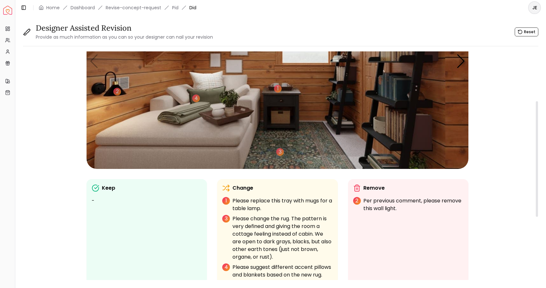
scroll to position [98, 0]
click at [280, 151] on div "3" at bounding box center [280, 152] width 10 height 10
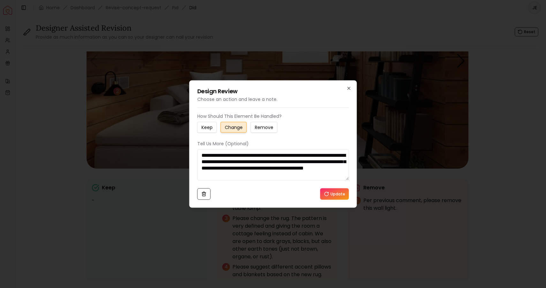
click at [267, 175] on textarea "**********" at bounding box center [273, 165] width 152 height 31
drag, startPoint x: 333, startPoint y: 162, endPoint x: 333, endPoint y: 175, distance: 12.8
click at [333, 175] on textarea "**********" at bounding box center [273, 165] width 152 height 31
type textarea "**********"
click at [340, 197] on button "Update" at bounding box center [334, 194] width 29 height 12
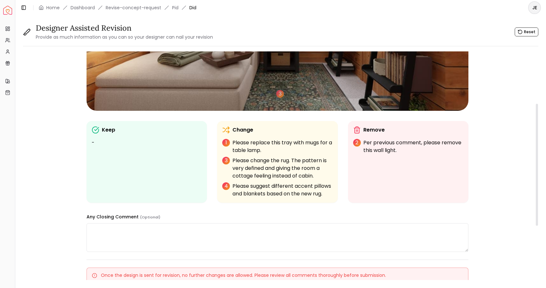
scroll to position [178, 0]
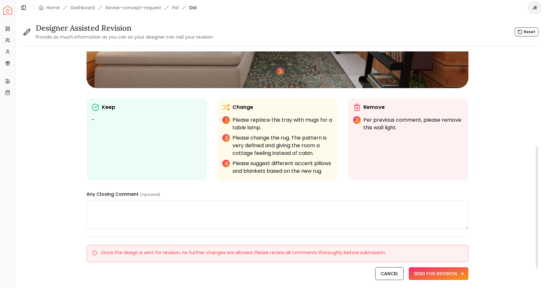
click at [442, 274] on button "SEND FOR REVISION" at bounding box center [439, 273] width 60 height 13
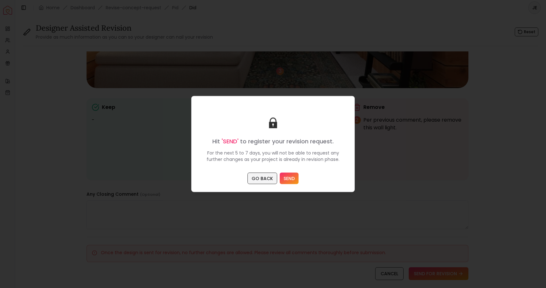
click at [265, 177] on button "GO BACK" at bounding box center [263, 179] width 30 height 12
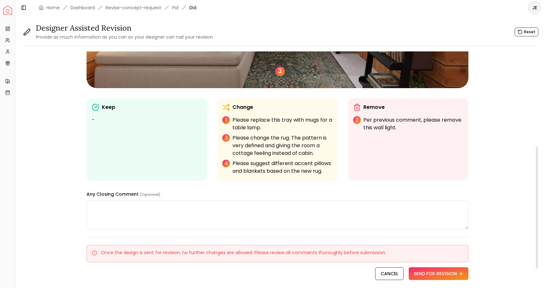
click at [280, 70] on div "3" at bounding box center [280, 71] width 10 height 10
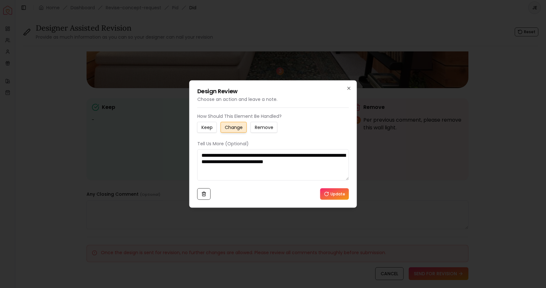
click at [334, 161] on textarea "**********" at bounding box center [273, 165] width 152 height 31
drag, startPoint x: 334, startPoint y: 161, endPoint x: 238, endPoint y: 168, distance: 96.4
click at [238, 168] on textarea "**********" at bounding box center [273, 165] width 152 height 31
click at [259, 169] on textarea "**********" at bounding box center [273, 165] width 152 height 31
drag, startPoint x: 332, startPoint y: 161, endPoint x: 345, endPoint y: 160, distance: 12.5
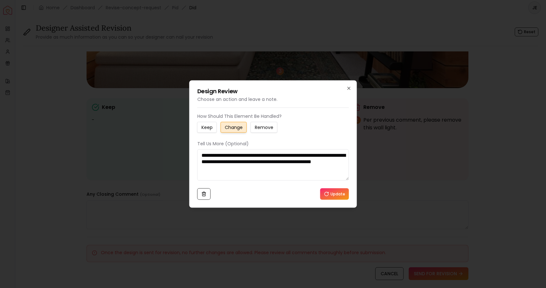
click at [345, 160] on textarea "**********" at bounding box center [273, 165] width 152 height 31
drag, startPoint x: 239, startPoint y: 176, endPoint x: 195, endPoint y: 173, distance: 44.2
click at [195, 173] on div "**********" at bounding box center [273, 144] width 168 height 127
type textarea "**********"
click at [331, 195] on button "Update" at bounding box center [334, 194] width 29 height 12
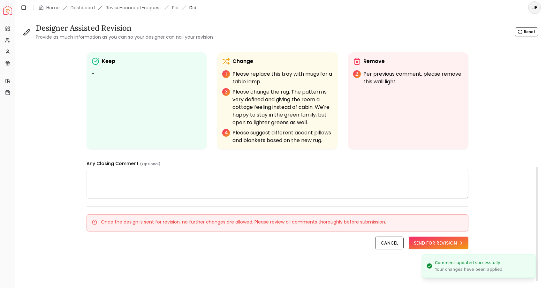
scroll to position [224, 0]
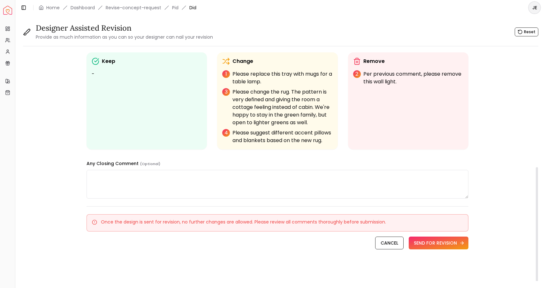
click at [429, 243] on button "SEND FOR REVISION" at bounding box center [439, 243] width 60 height 13
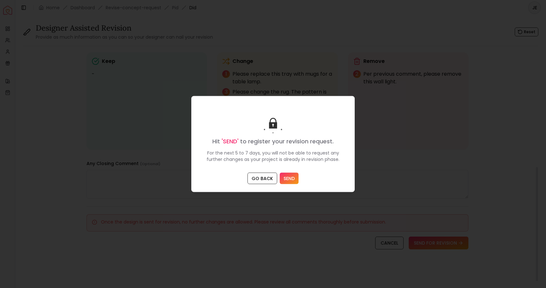
click at [288, 178] on button "SEND" at bounding box center [289, 179] width 19 height 12
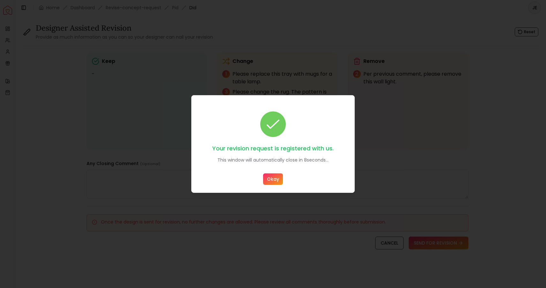
click at [271, 180] on button "Okay" at bounding box center [273, 179] width 20 height 12
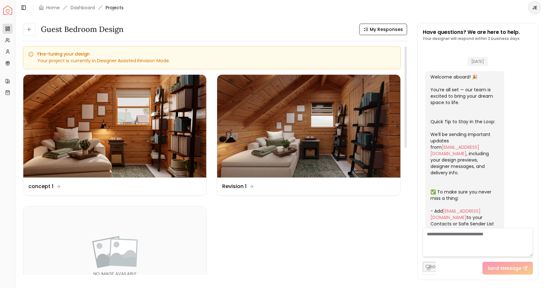
scroll to position [190, 0]
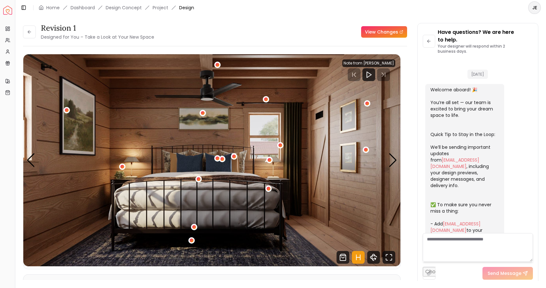
scroll to position [448, 0]
